Goal: Find contact information: Find contact information

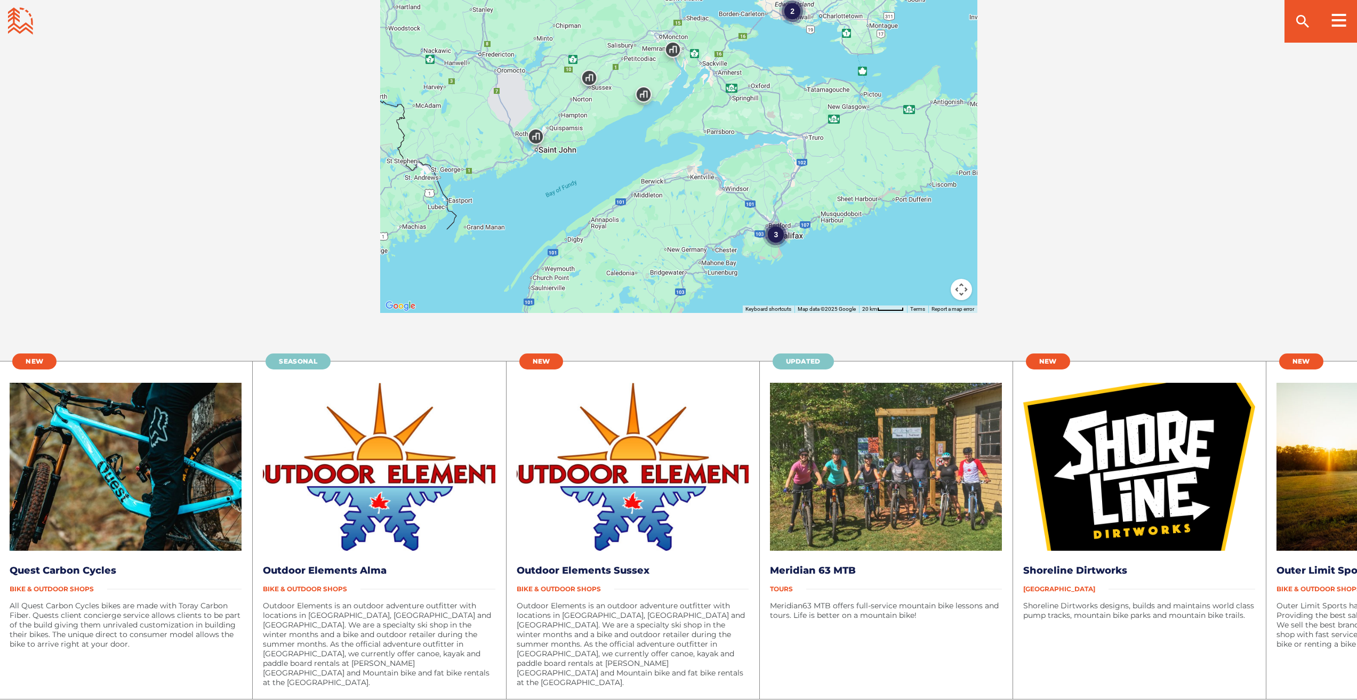
scroll to position [1920, 0]
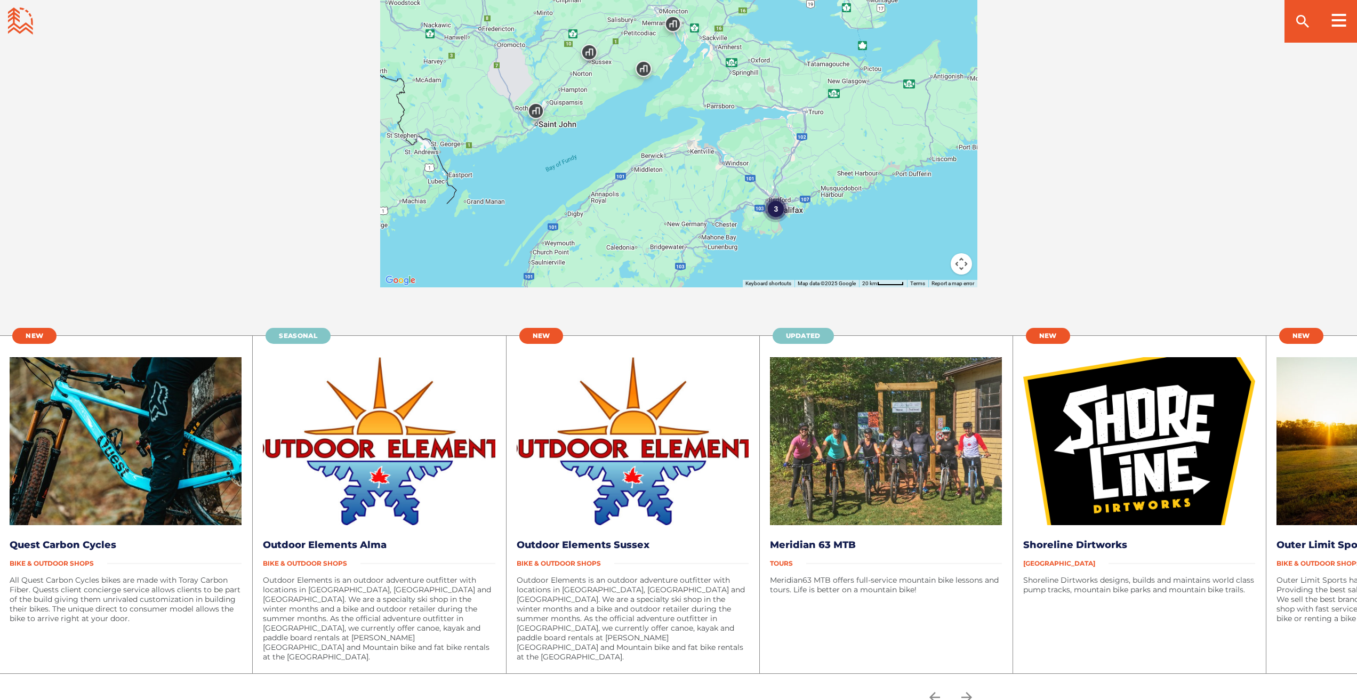
click at [1054, 563] on span "[GEOGRAPHIC_DATA]" at bounding box center [1065, 563] width 85 height 8
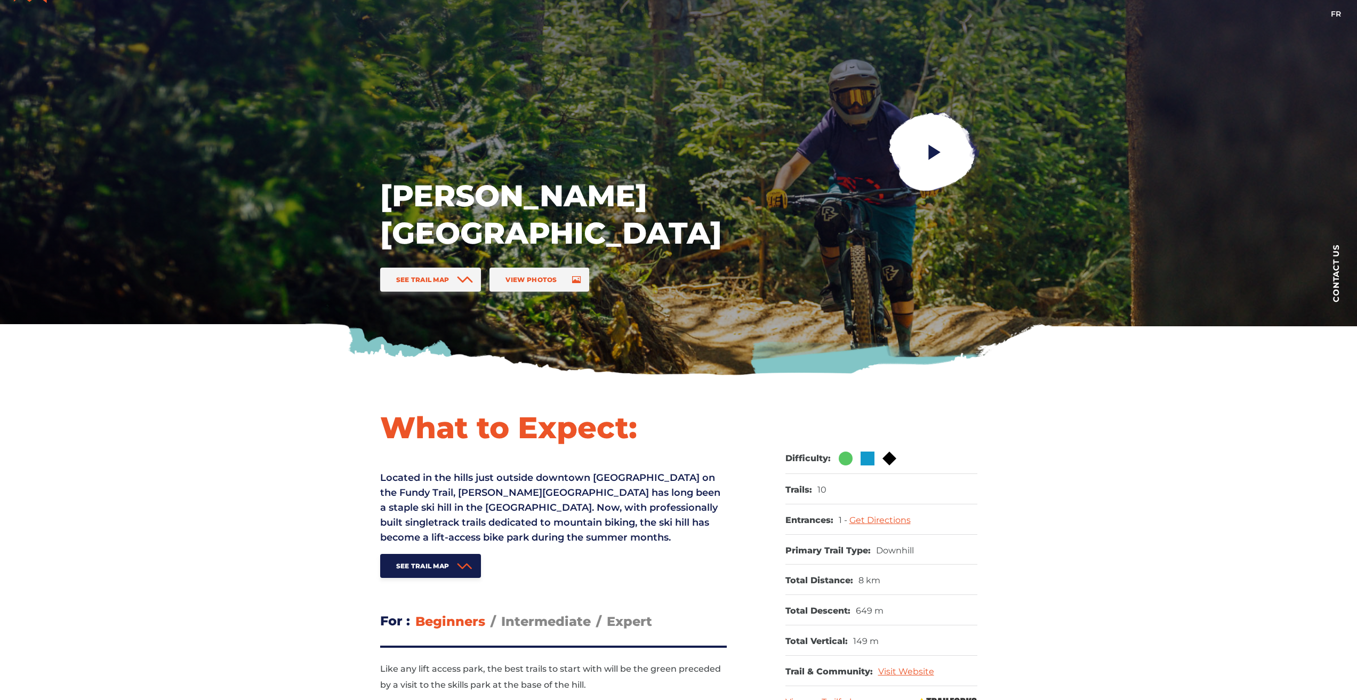
scroll to position [0, 0]
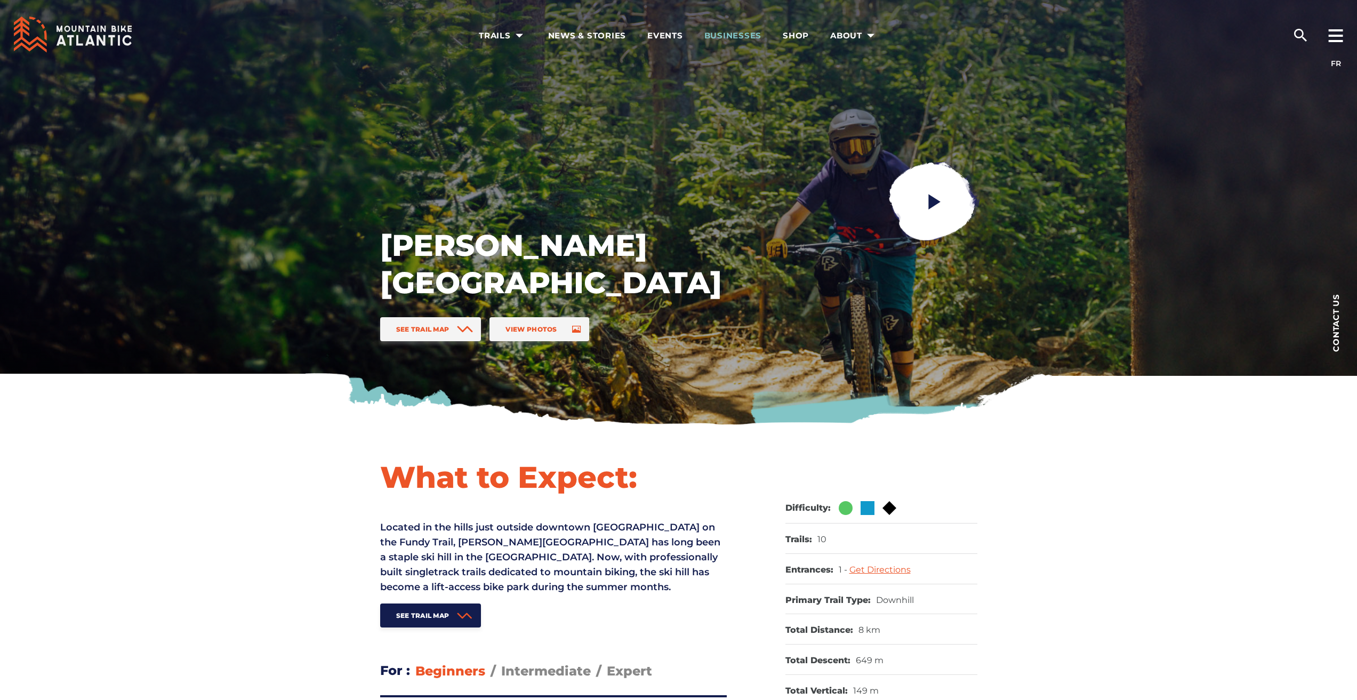
click at [734, 35] on span "Businesses" at bounding box center [733, 35] width 58 height 11
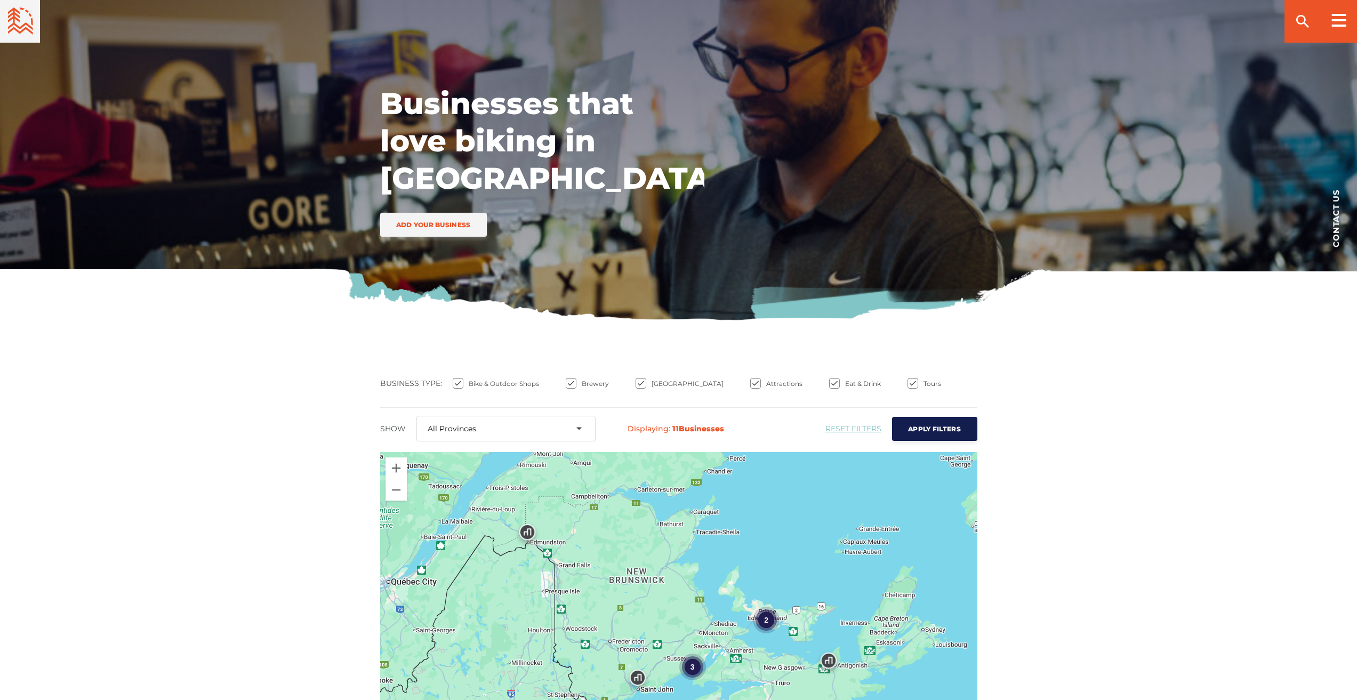
scroll to position [107, 0]
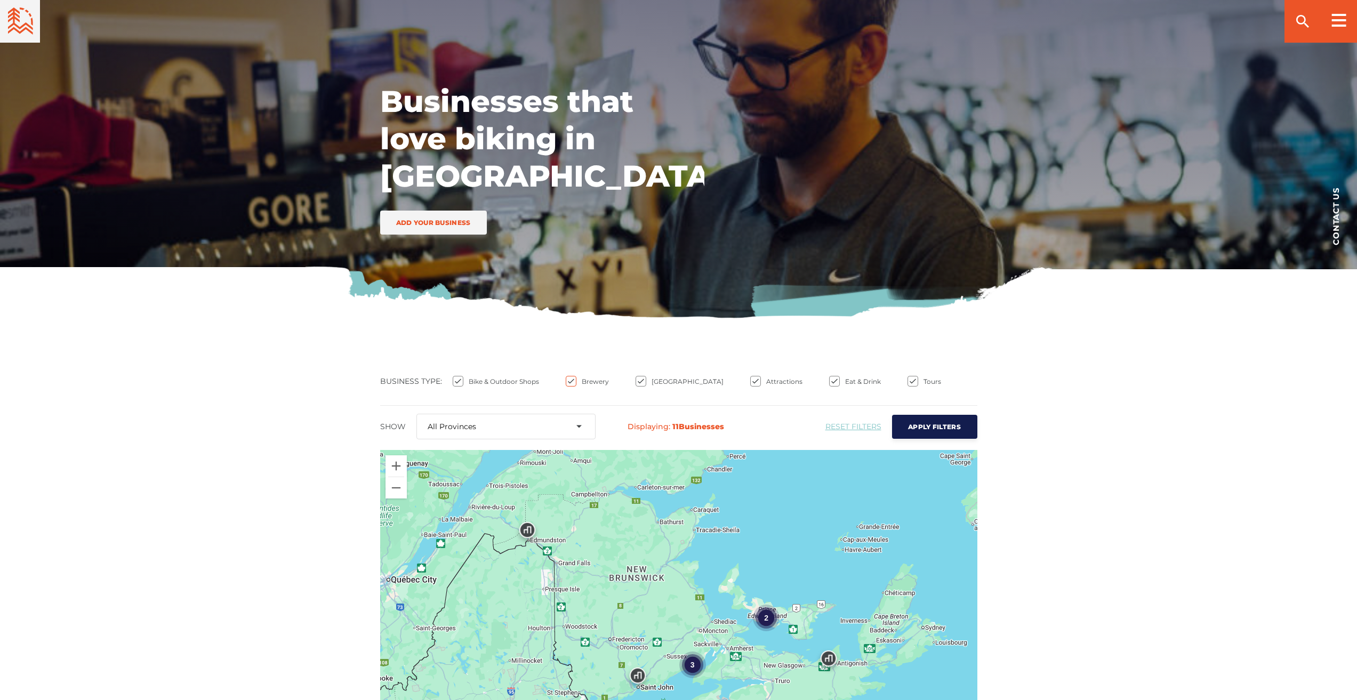
click at [566, 381] on input "Brewery" at bounding box center [571, 381] width 11 height 11
checkbox input "false"
click at [459, 380] on input "Bike & Outdoor Shops" at bounding box center [458, 381] width 11 height 11
checkbox input "false"
click at [750, 379] on input "Attractions" at bounding box center [755, 381] width 11 height 11
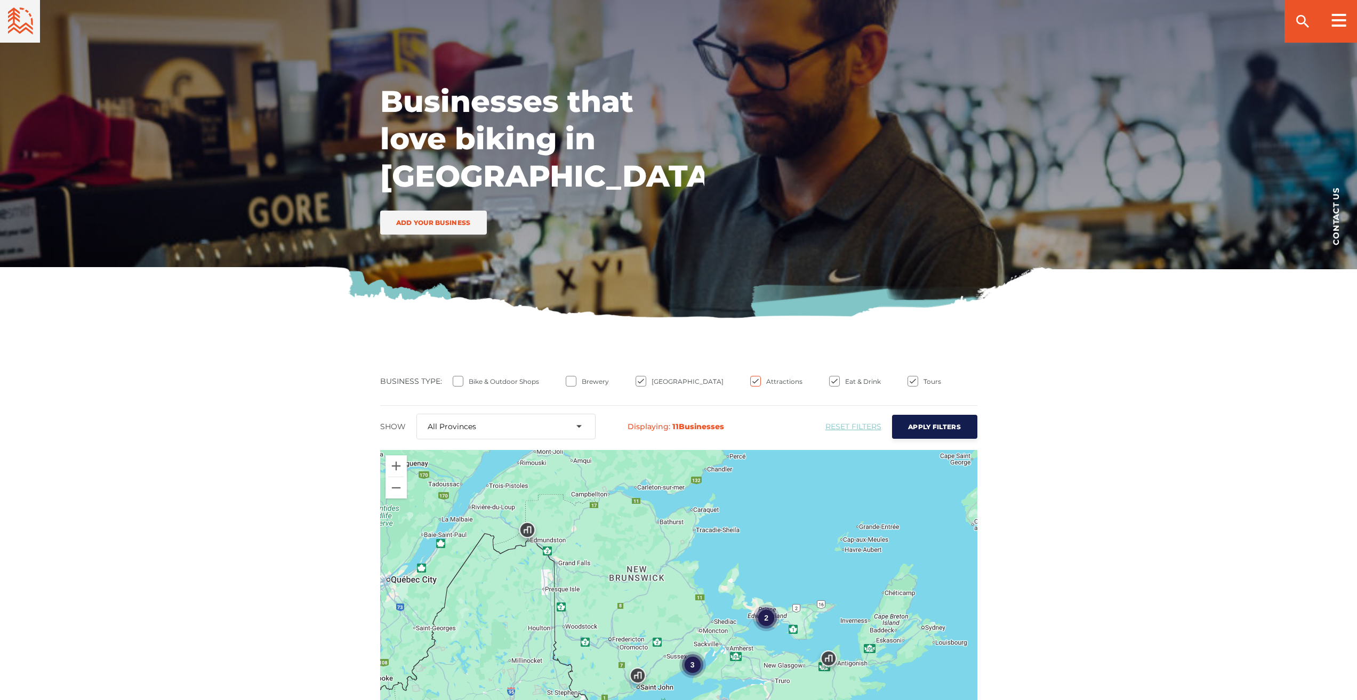
checkbox input "false"
click at [829, 381] on input "Eat & Drink" at bounding box center [834, 381] width 11 height 11
checkbox input "false"
click at [873, 380] on ul "Bike & Outdoor Shops Brewery [GEOGRAPHIC_DATA] Attractions Eat & Drink Tours" at bounding box center [708, 386] width 539 height 21
drag, startPoint x: 876, startPoint y: 380, endPoint x: 863, endPoint y: 380, distance: 12.8
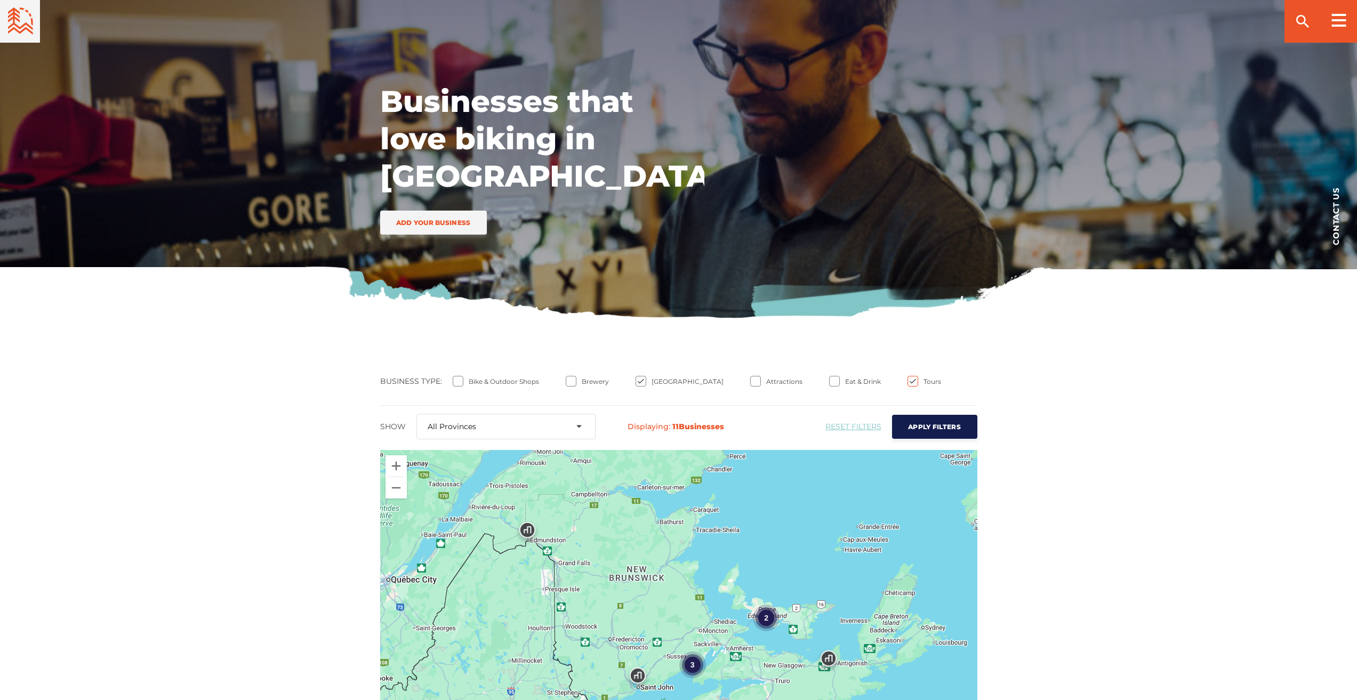
click at [908, 380] on input "Tours" at bounding box center [913, 381] width 11 height 11
checkbox input "false"
click at [916, 423] on span "Apply Filters" at bounding box center [934, 427] width 53 height 8
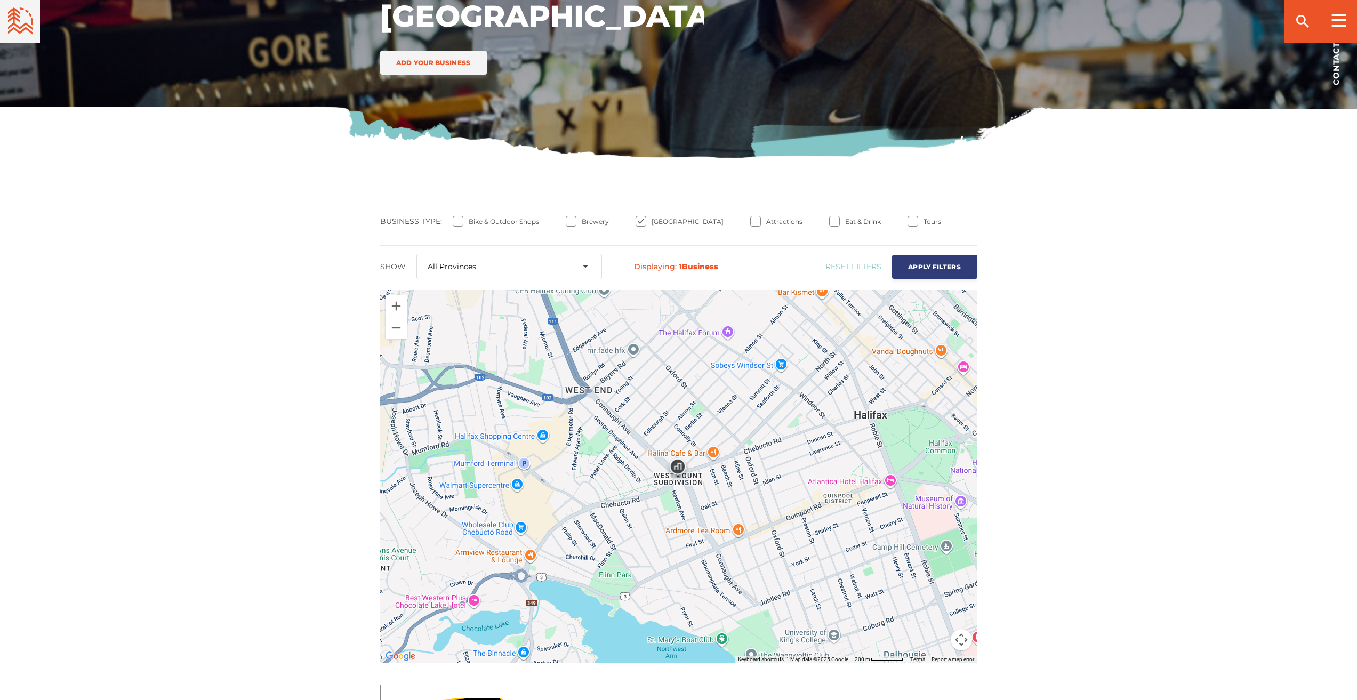
scroll to position [640, 0]
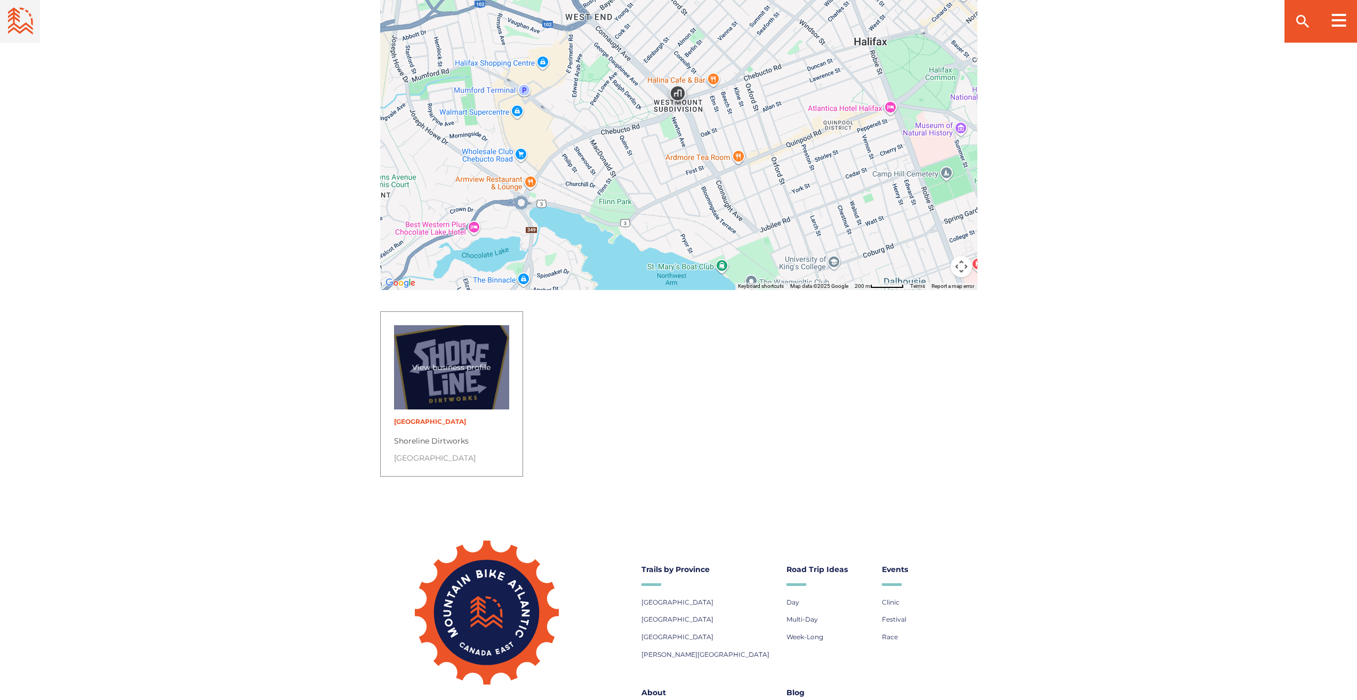
click at [462, 390] on span "View business profile" at bounding box center [452, 367] width 116 height 84
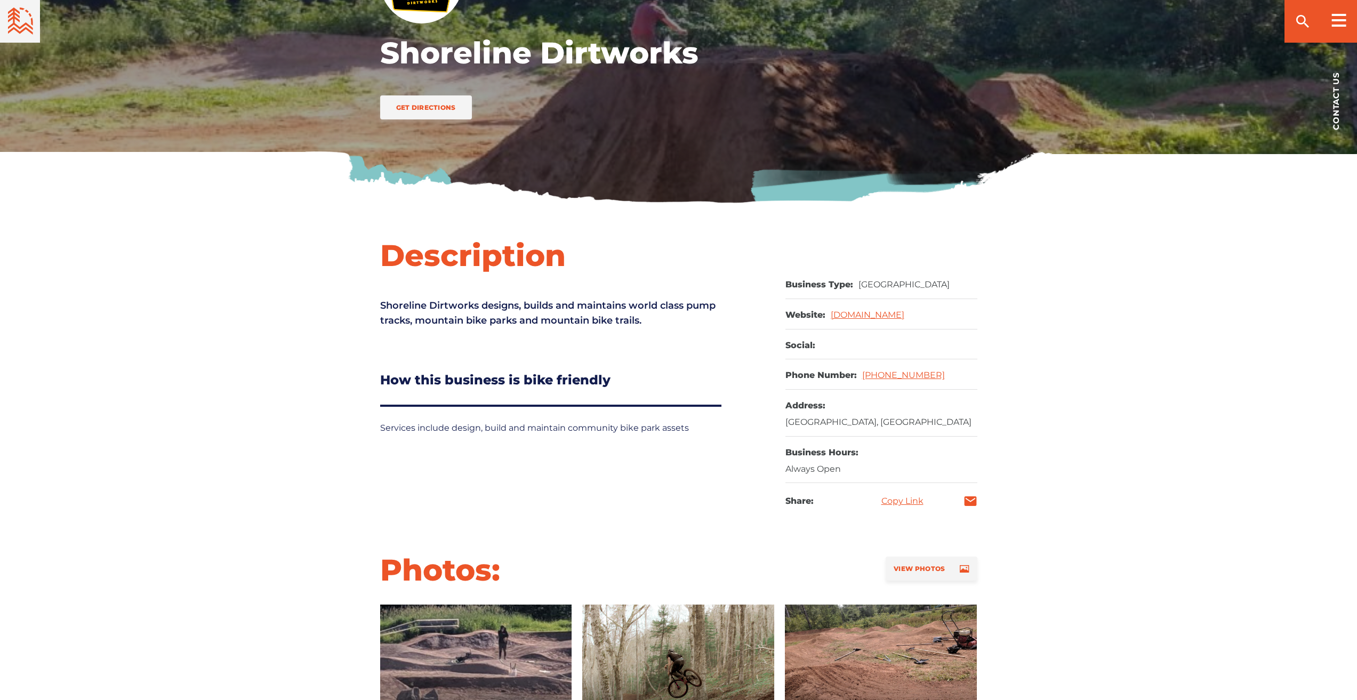
scroll to position [213, 0]
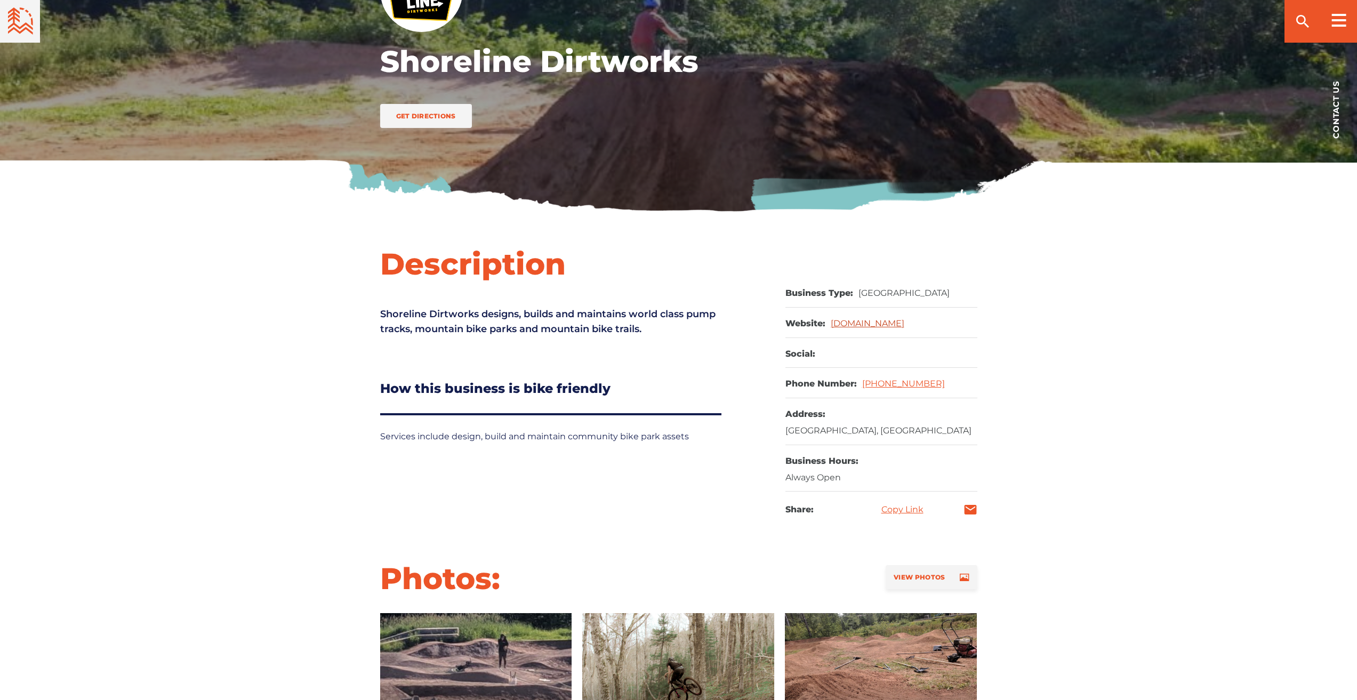
drag, startPoint x: 952, startPoint y: 323, endPoint x: 830, endPoint y: 326, distance: 122.2
click at [830, 326] on dl "Website: shorelinedirtworks.com" at bounding box center [881, 323] width 192 height 30
copy link "[DOMAIN_NAME]"
click at [868, 324] on link "[DOMAIN_NAME]" at bounding box center [868, 323] width 74 height 10
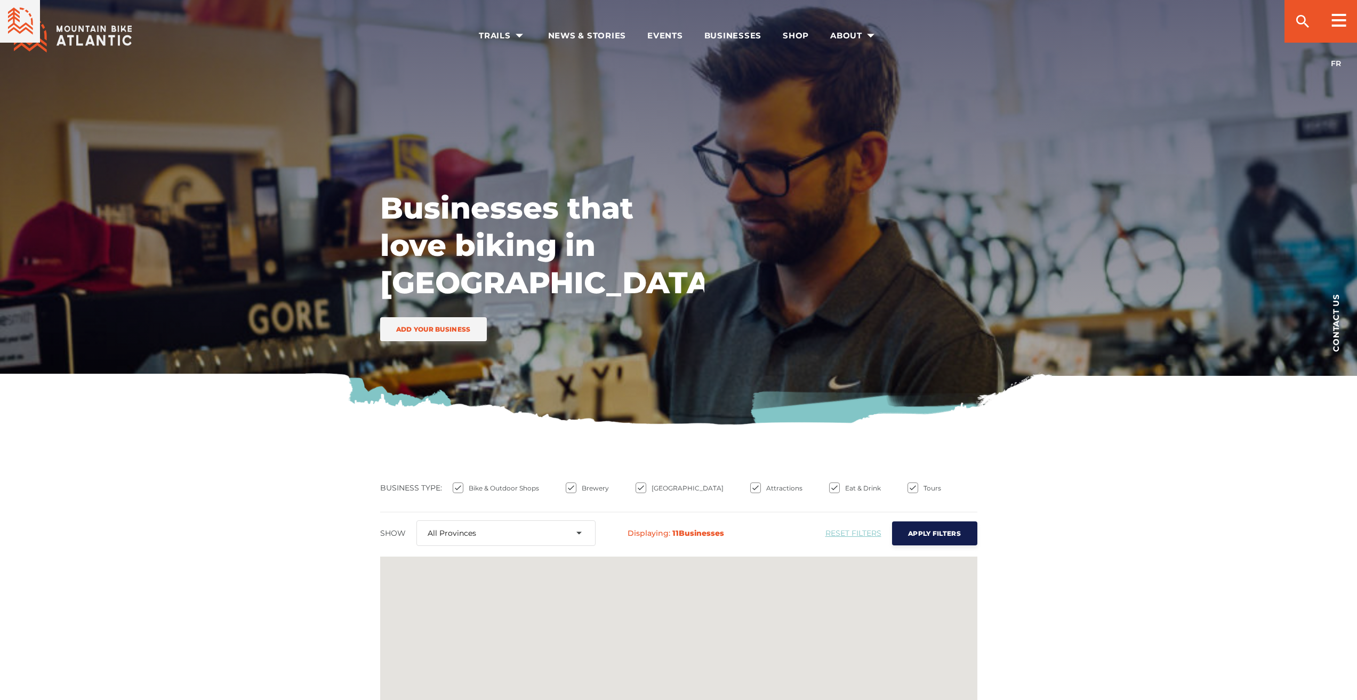
scroll to position [640, 0]
